Goal: Find specific page/section: Find specific page/section

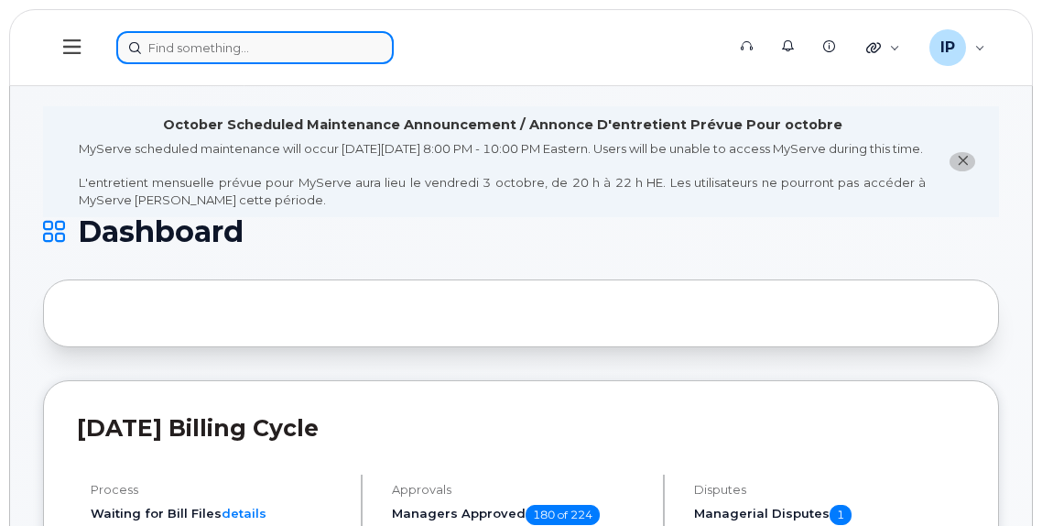
click at [171, 49] on input at bounding box center [254, 47] width 277 height 33
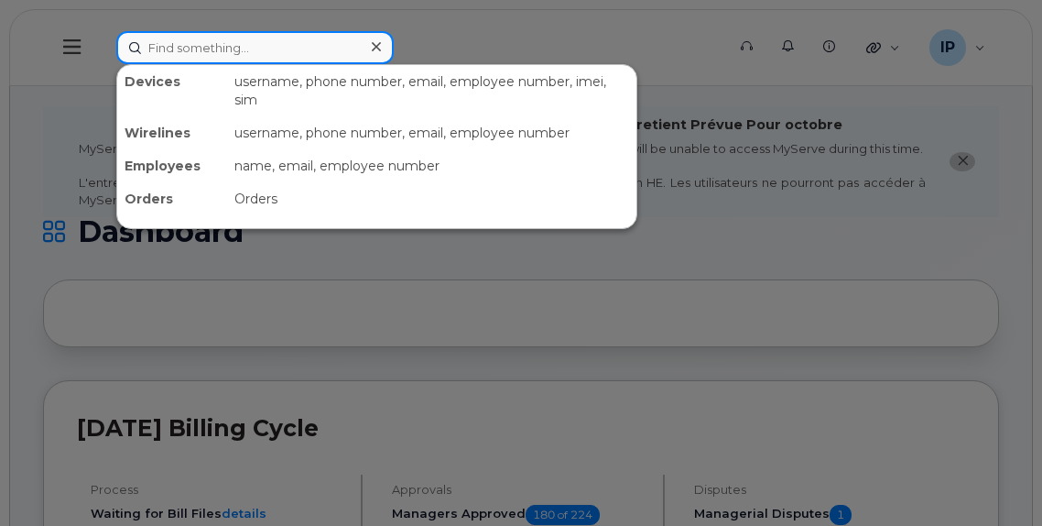
paste input "780-237-4226"
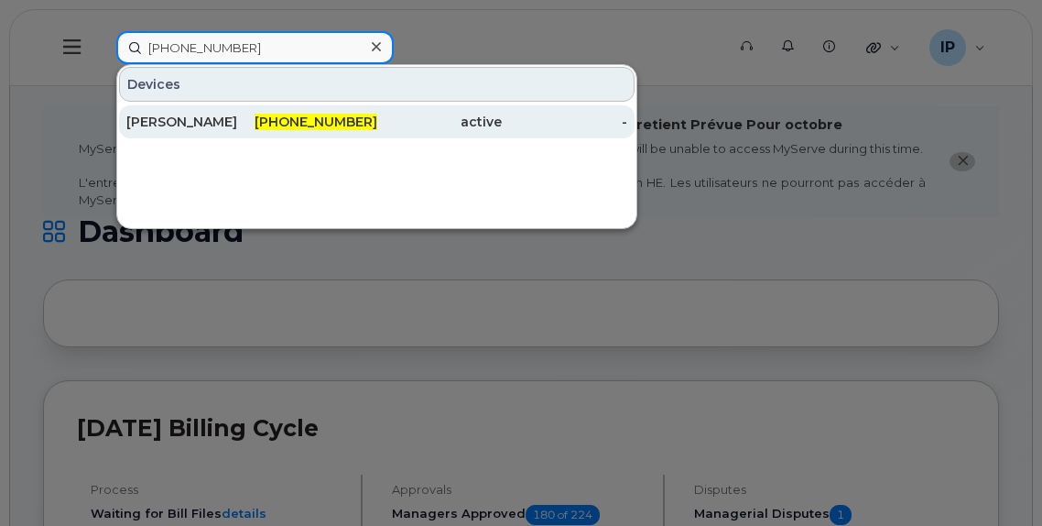
type input "780-237-4226"
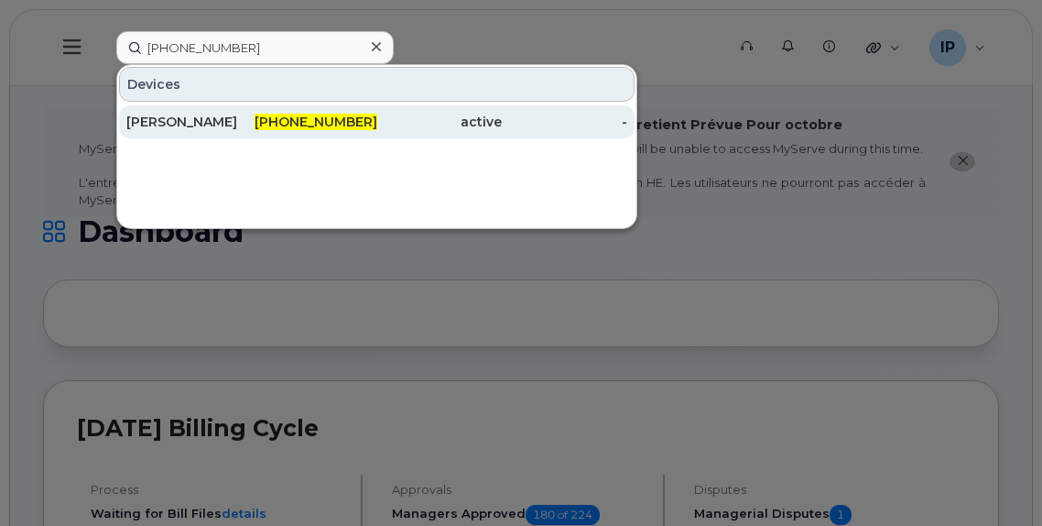
click at [316, 122] on span "780-237-4226" at bounding box center [316, 122] width 123 height 16
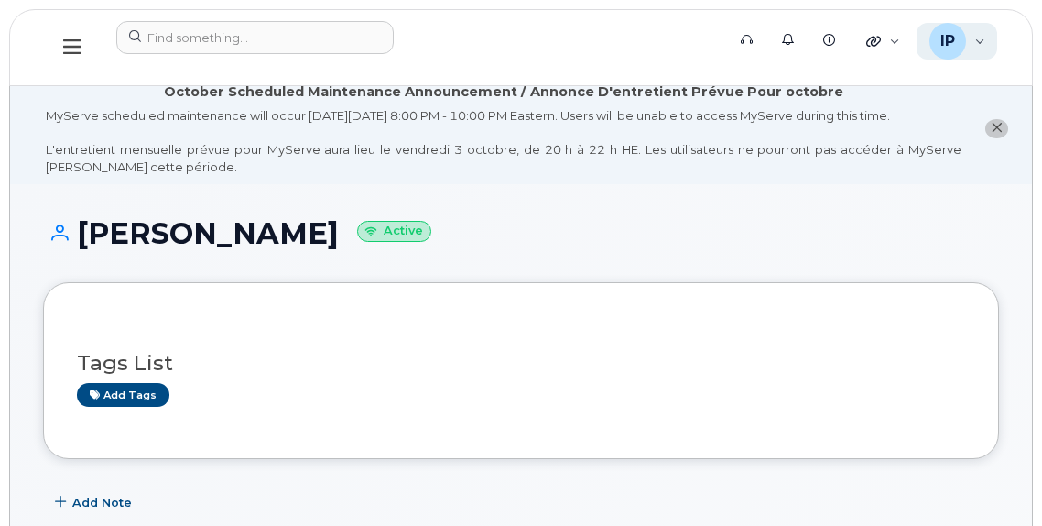
click at [978, 48] on div "IP [PERSON_NAME] Wireless Admin" at bounding box center [957, 41] width 81 height 37
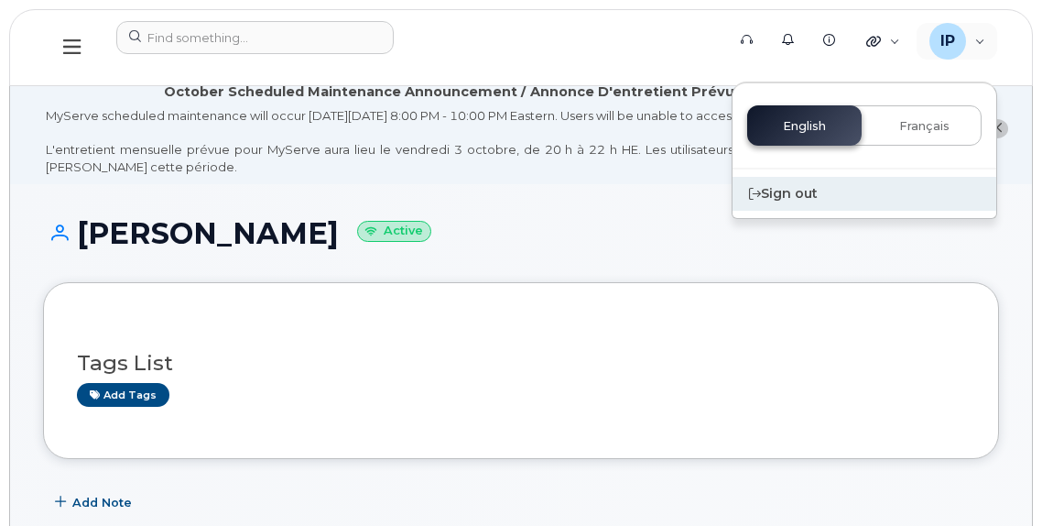
click at [810, 187] on div "Sign out" at bounding box center [865, 194] width 264 height 34
